Goal: Task Accomplishment & Management: Use online tool/utility

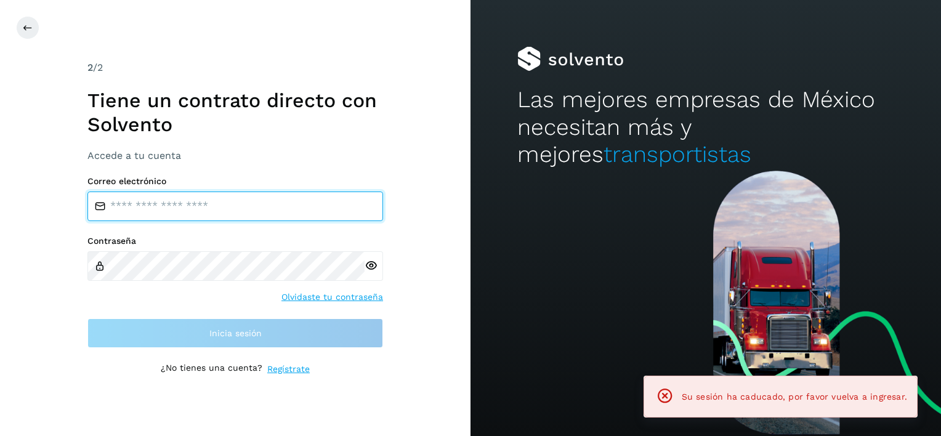
type input "**********"
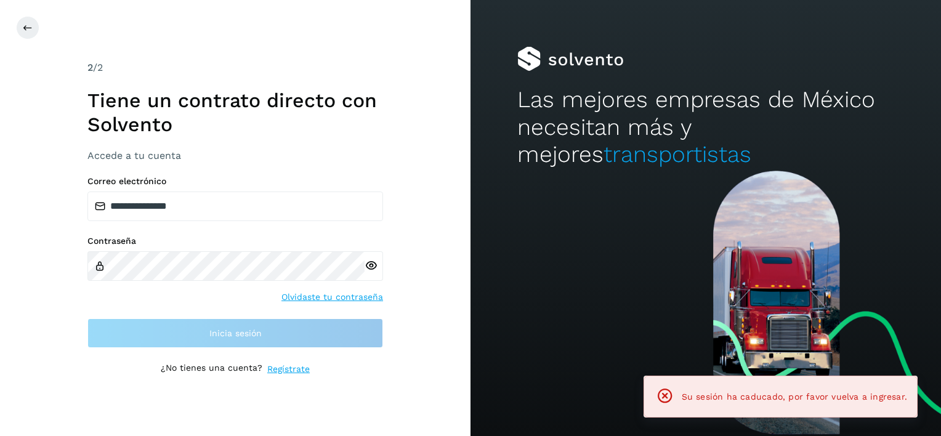
click at [229, 311] on div "**********" at bounding box center [235, 261] width 296 height 171
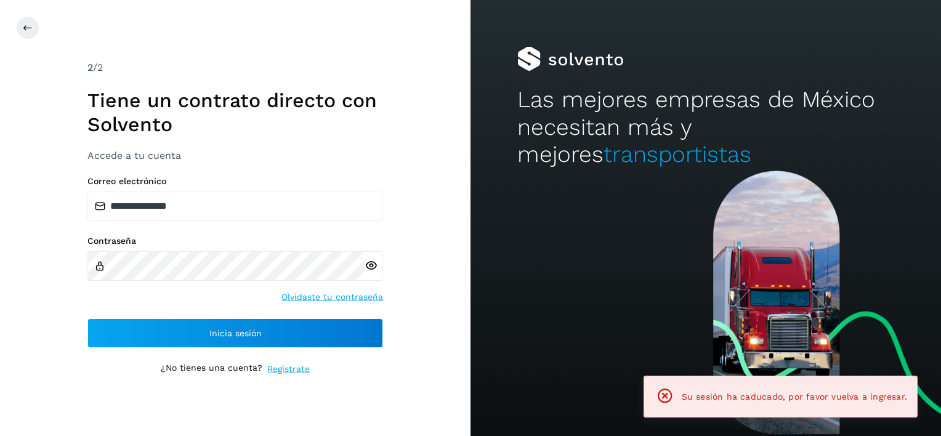
click at [166, 314] on div "**********" at bounding box center [235, 261] width 296 height 171
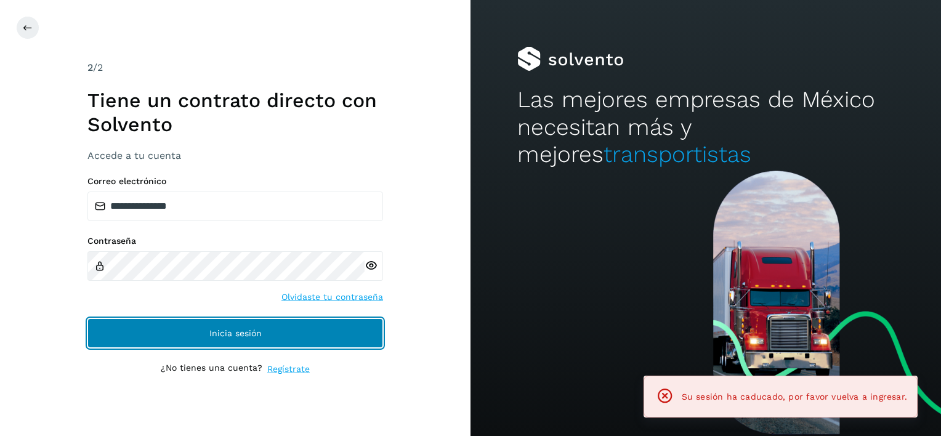
click at [177, 328] on button "Inicia sesión" at bounding box center [235, 333] width 296 height 30
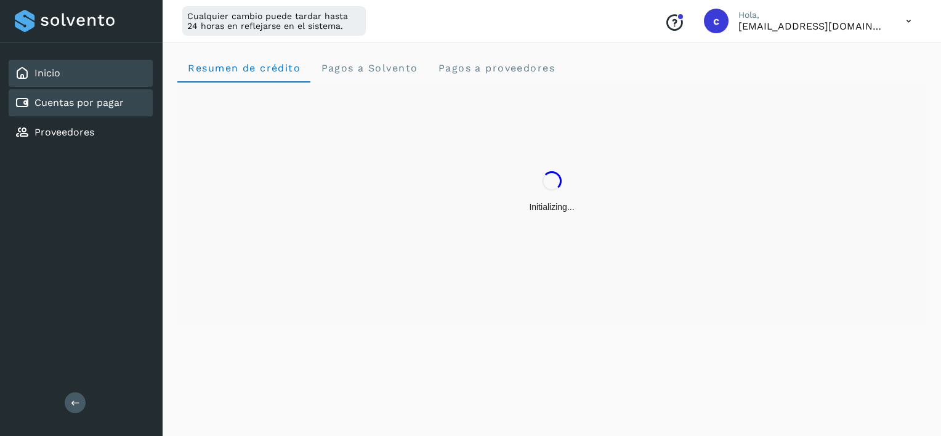
click at [130, 110] on div "Cuentas por pagar" at bounding box center [81, 102] width 144 height 27
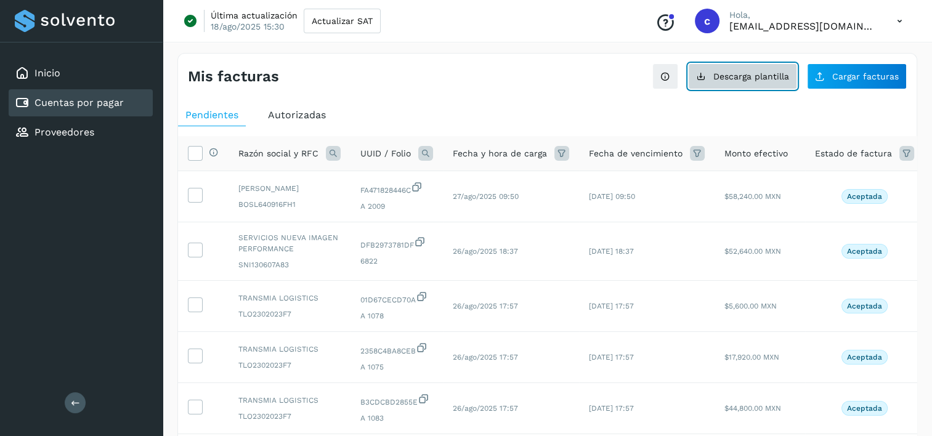
click at [788, 72] on span "Descarga plantilla" at bounding box center [751, 76] width 76 height 9
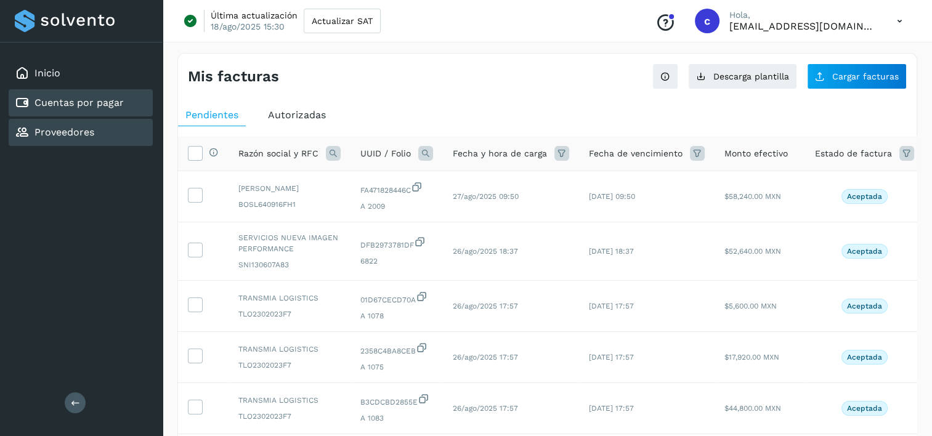
click at [116, 123] on div "Proveedores" at bounding box center [81, 132] width 144 height 27
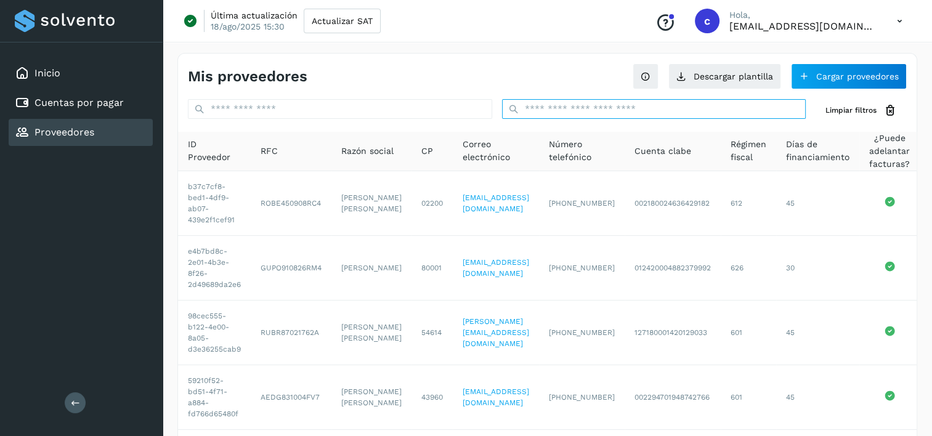
click at [647, 109] on input "text" at bounding box center [654, 109] width 304 height 20
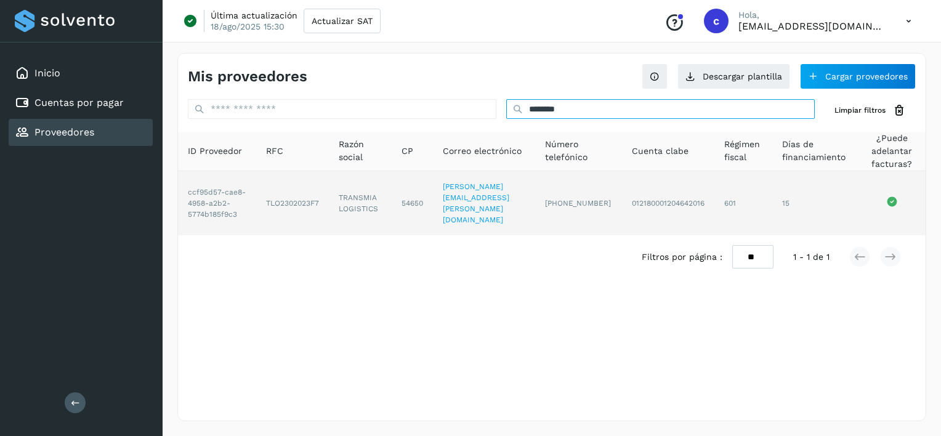
type input "********"
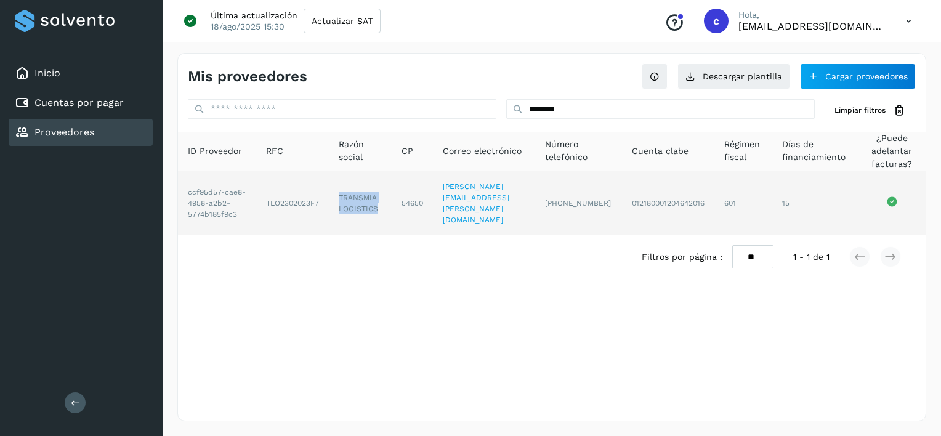
drag, startPoint x: 345, startPoint y: 187, endPoint x: 381, endPoint y: 208, distance: 41.9
click at [381, 208] on td "TRANSMIA LOGISTICS" at bounding box center [360, 203] width 63 height 64
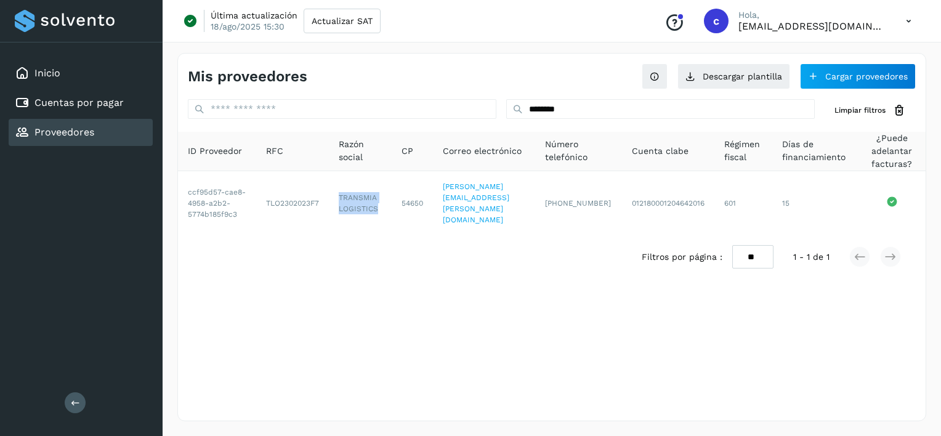
copy td "TRANSMIA LOGISTICS"
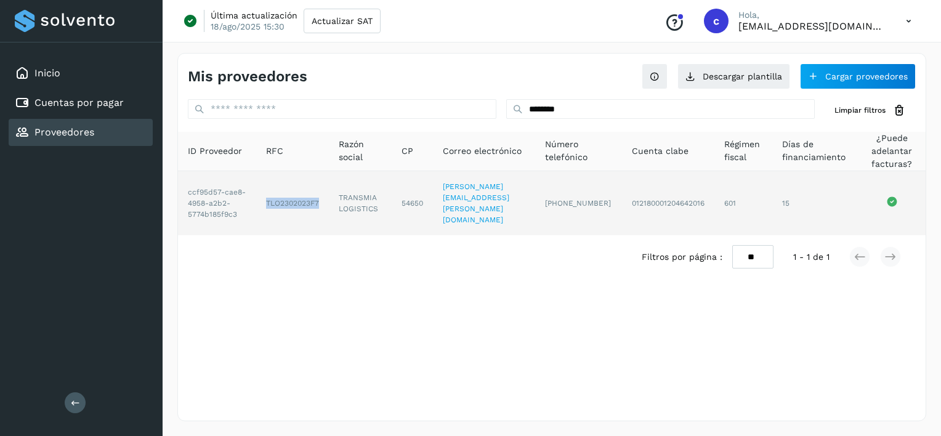
drag, startPoint x: 272, startPoint y: 197, endPoint x: 325, endPoint y: 196, distance: 53.0
click at [325, 196] on td "TLO2302023F7" at bounding box center [292, 203] width 73 height 64
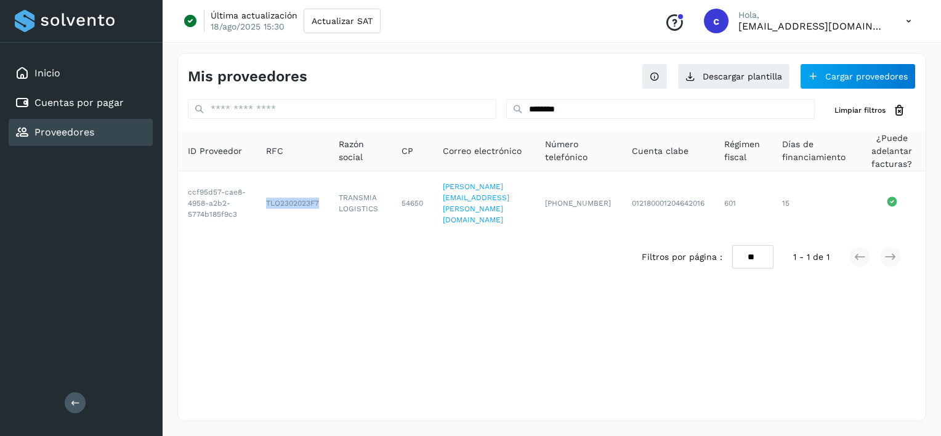
copy td "TLO2302023F7"
click at [101, 97] on link "Cuentas por pagar" at bounding box center [78, 103] width 89 height 12
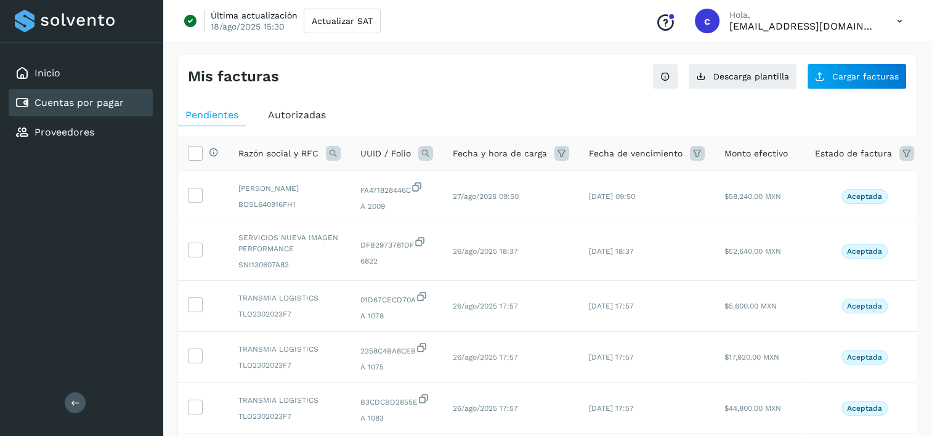
click at [879, 54] on div "Mis facturas Ver instrucciones para cargar Facturas Descarga plantilla Cargar f…" at bounding box center [547, 72] width 739 height 36
click at [879, 73] on span "Cargar facturas" at bounding box center [865, 76] width 67 height 9
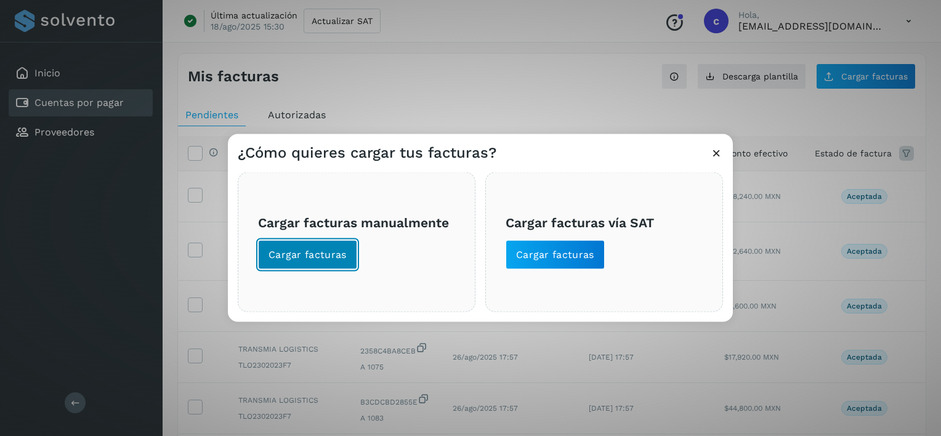
click at [307, 261] on span "Cargar facturas" at bounding box center [308, 255] width 78 height 14
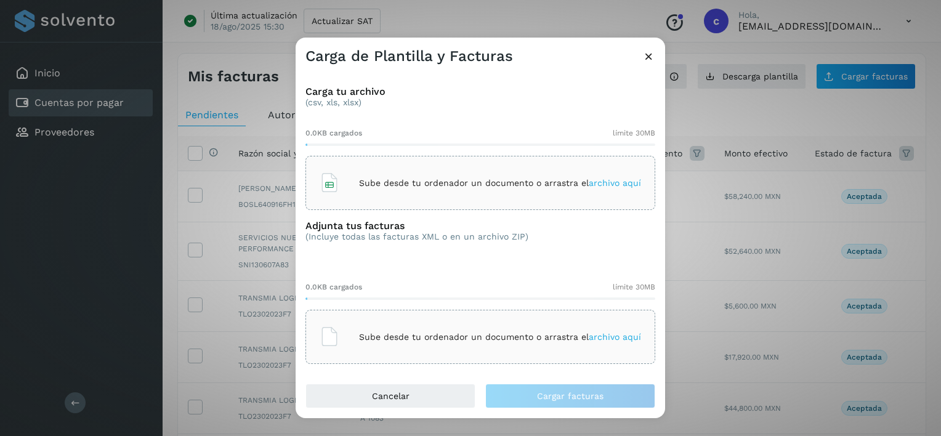
click at [483, 161] on div "Sube desde tu ordenador un documento o arrastra el archivo aquí" at bounding box center [481, 183] width 350 height 54
click at [513, 359] on div "Sube desde tu ordenador un documento o arrastra el archivo aquí" at bounding box center [481, 337] width 350 height 54
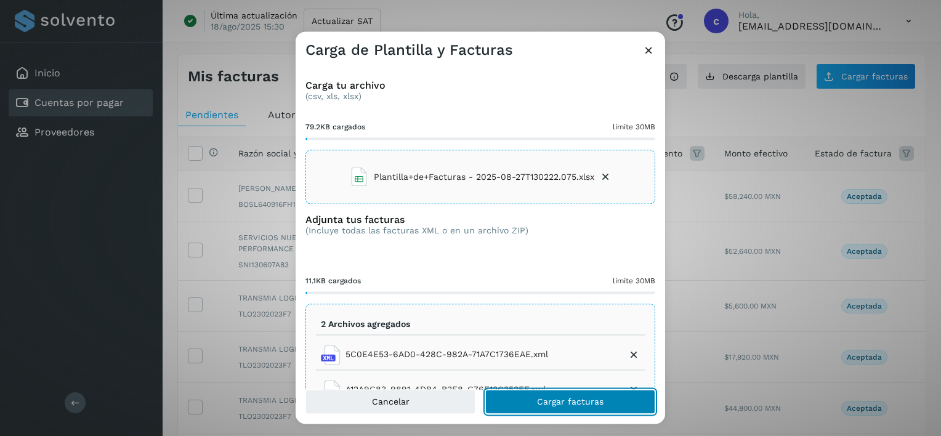
click at [590, 395] on button "Cargar facturas" at bounding box center [570, 402] width 170 height 25
